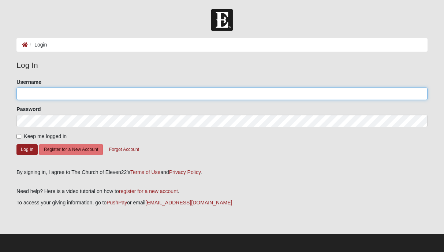
click at [50, 99] on input "Username" at bounding box center [221, 94] width 411 height 12
click at [0, 252] on com-1password-button at bounding box center [0, 252] width 0 height 0
type input "jessmariehayes"
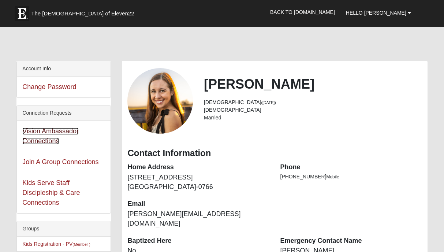
click at [60, 130] on link "Vision Ambassador Connections" at bounding box center [50, 135] width 56 height 17
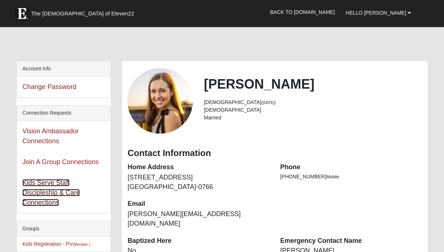
click at [41, 184] on link "Kids Serve Staff Discipleship & Care Connections" at bounding box center [51, 192] width 58 height 27
